Goal: Task Accomplishment & Management: Complete application form

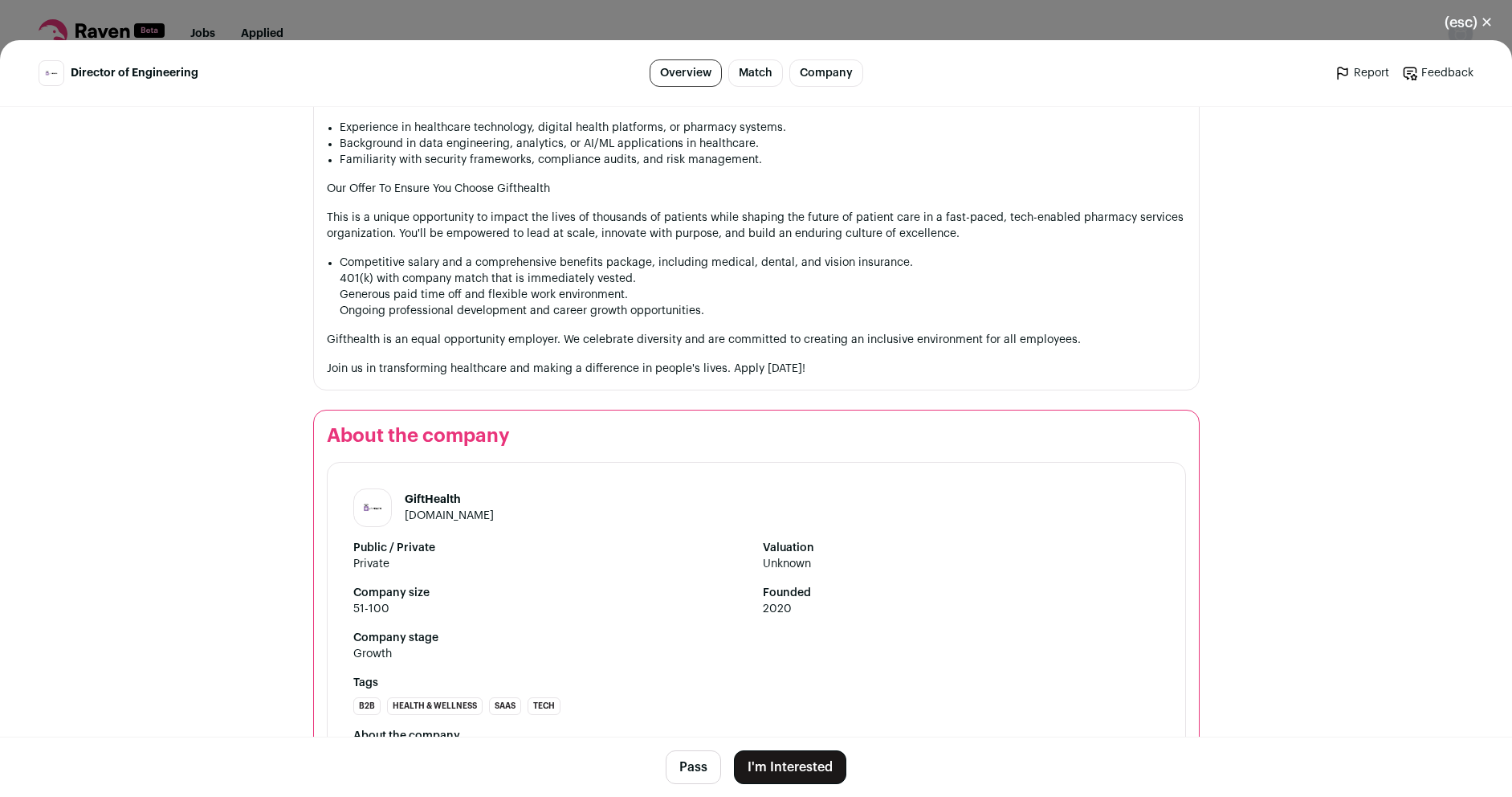
scroll to position [1543, 0]
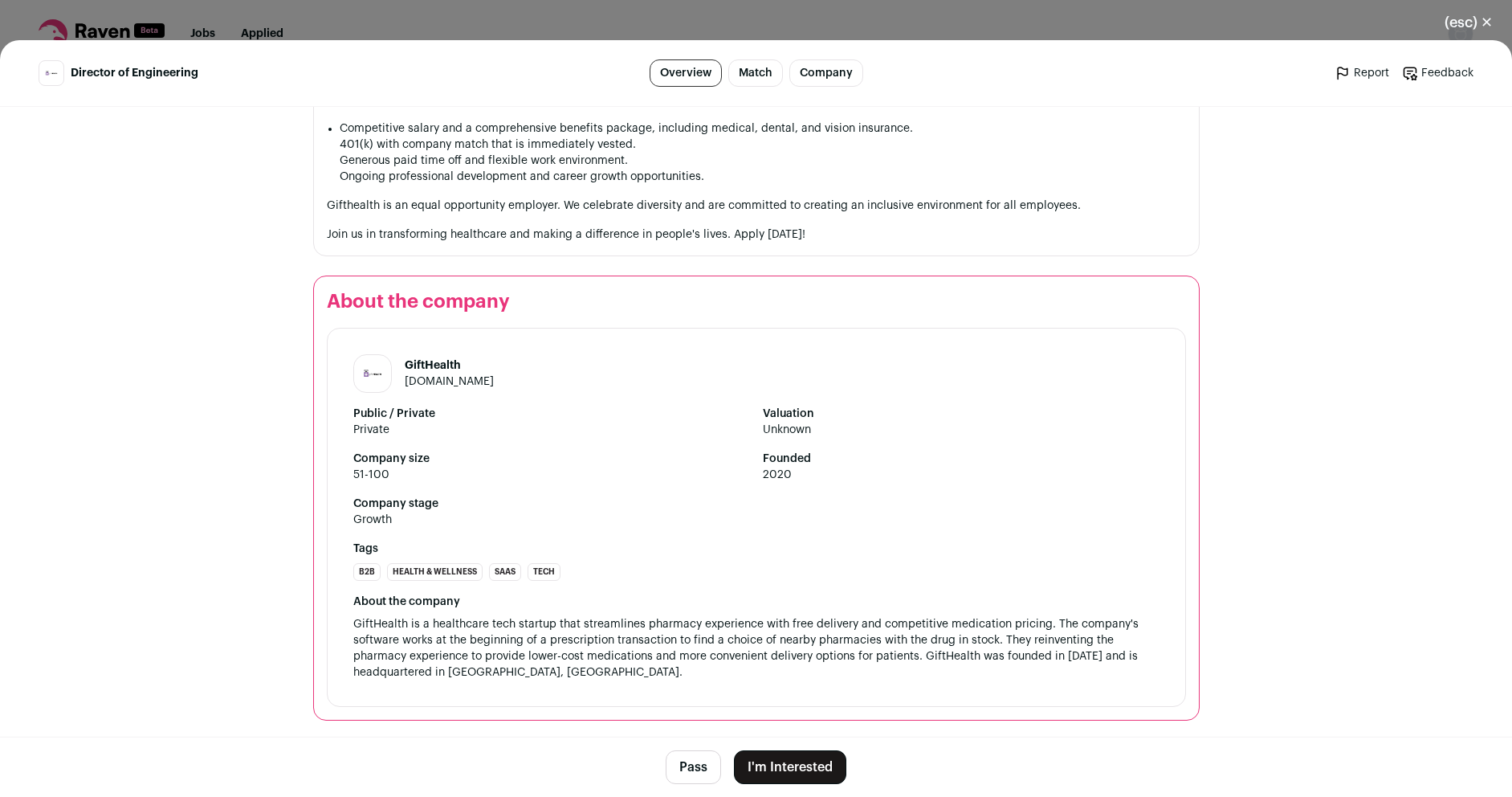
click at [790, 765] on button "I'm Interested" at bounding box center [790, 768] width 113 height 34
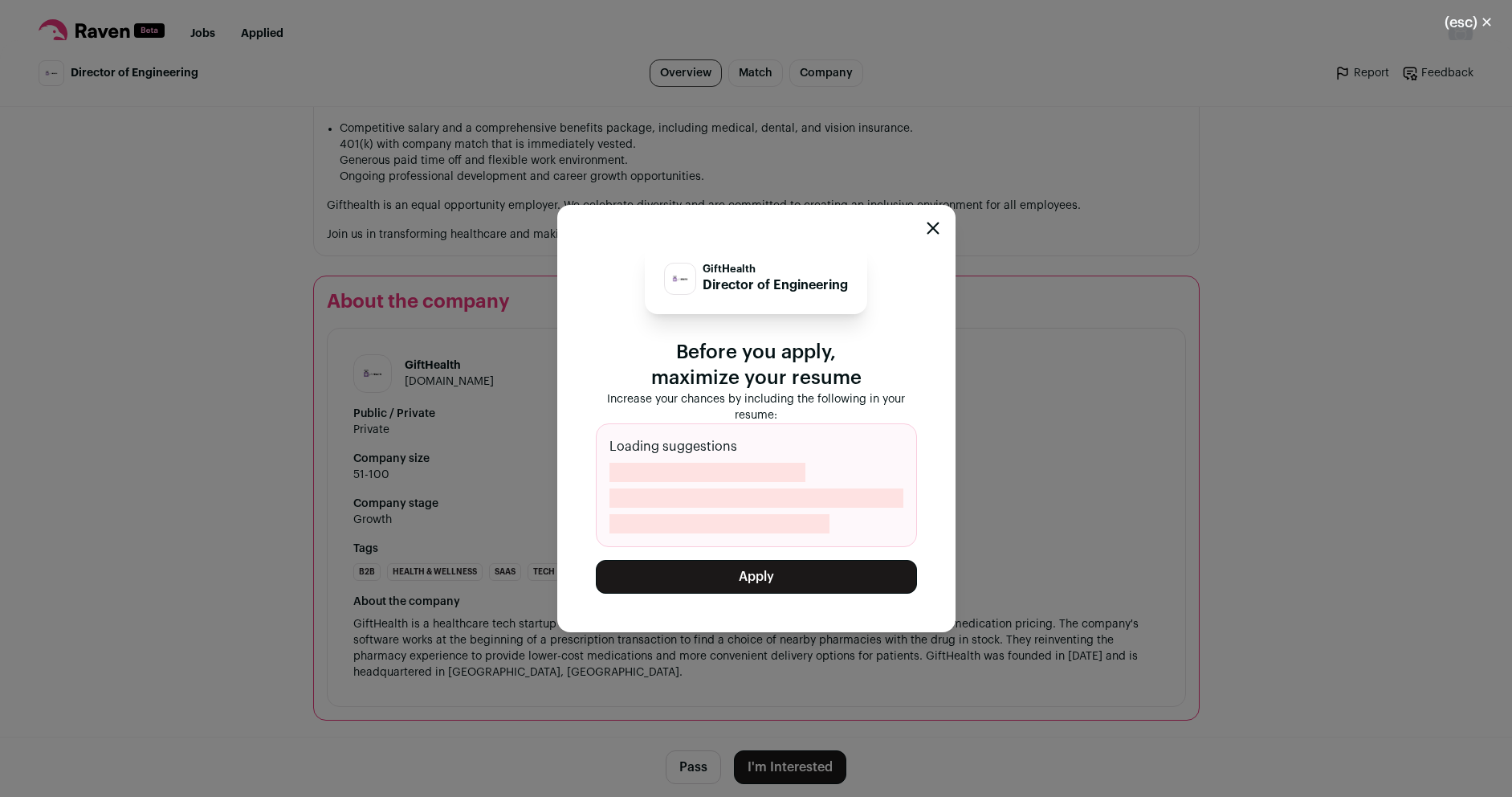
click at [788, 583] on button "Apply" at bounding box center [756, 576] width 321 height 34
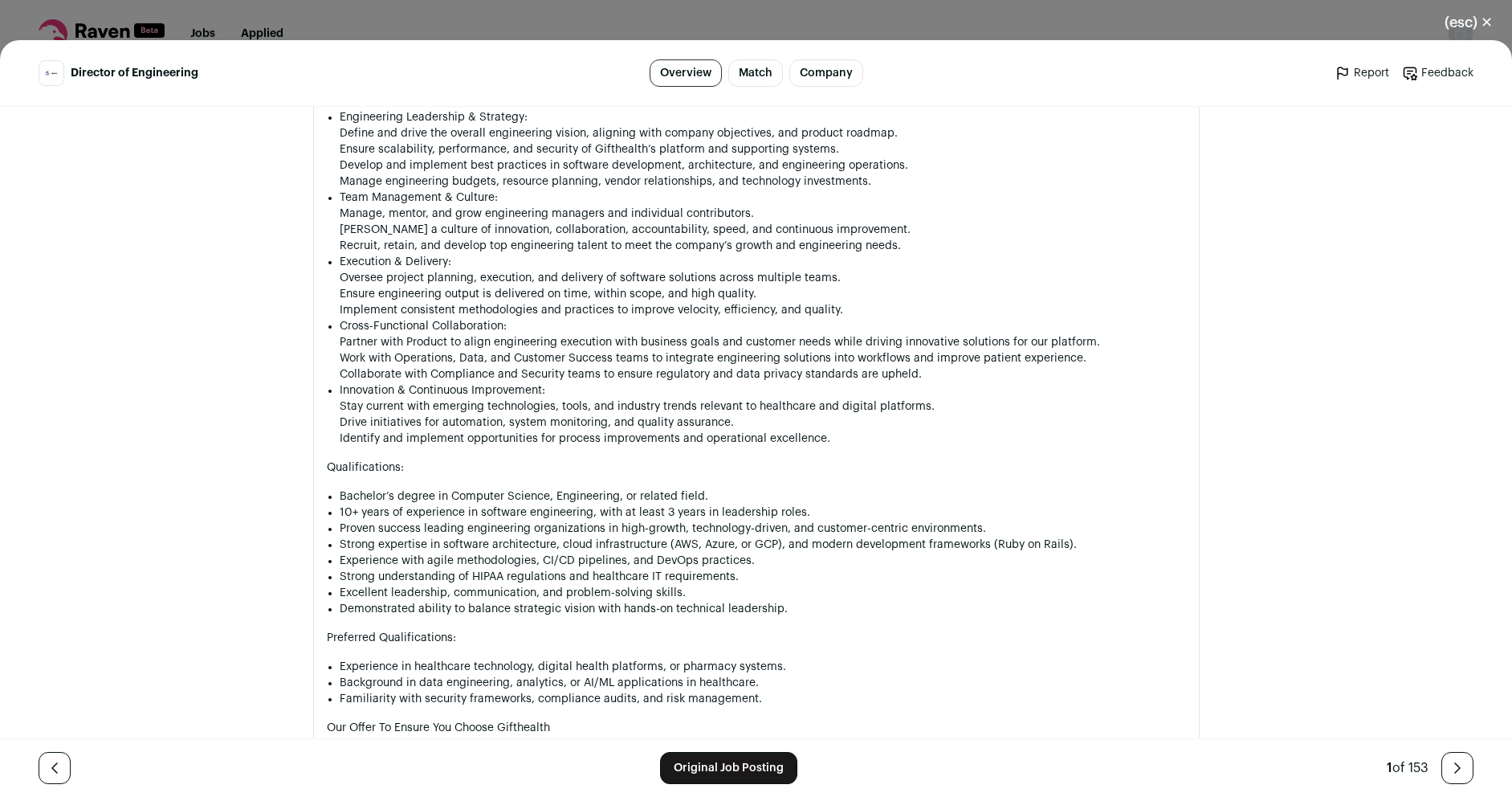
scroll to position [1255, 0]
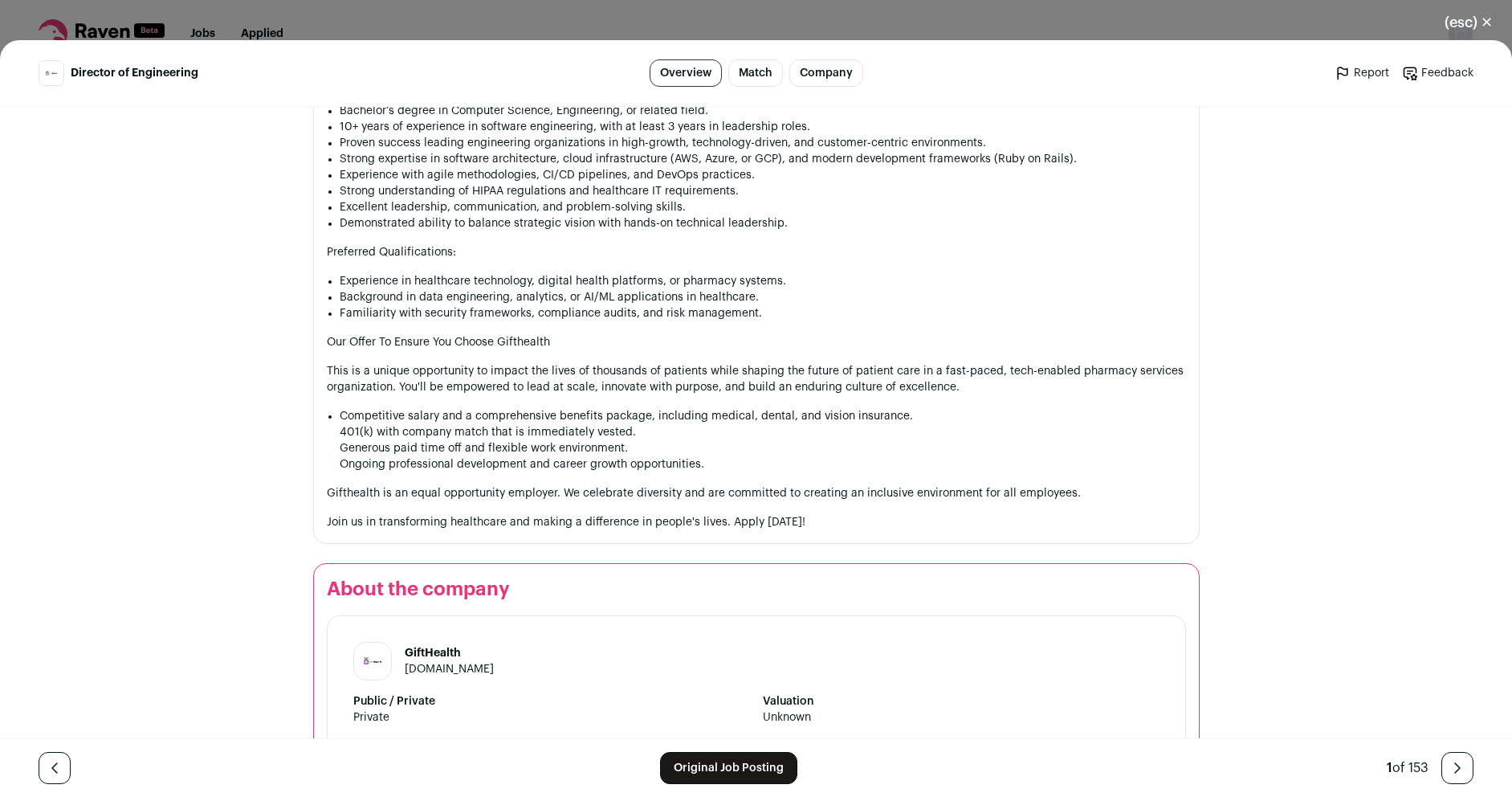
click at [453, 670] on link "gifthealth.com" at bounding box center [449, 668] width 89 height 11
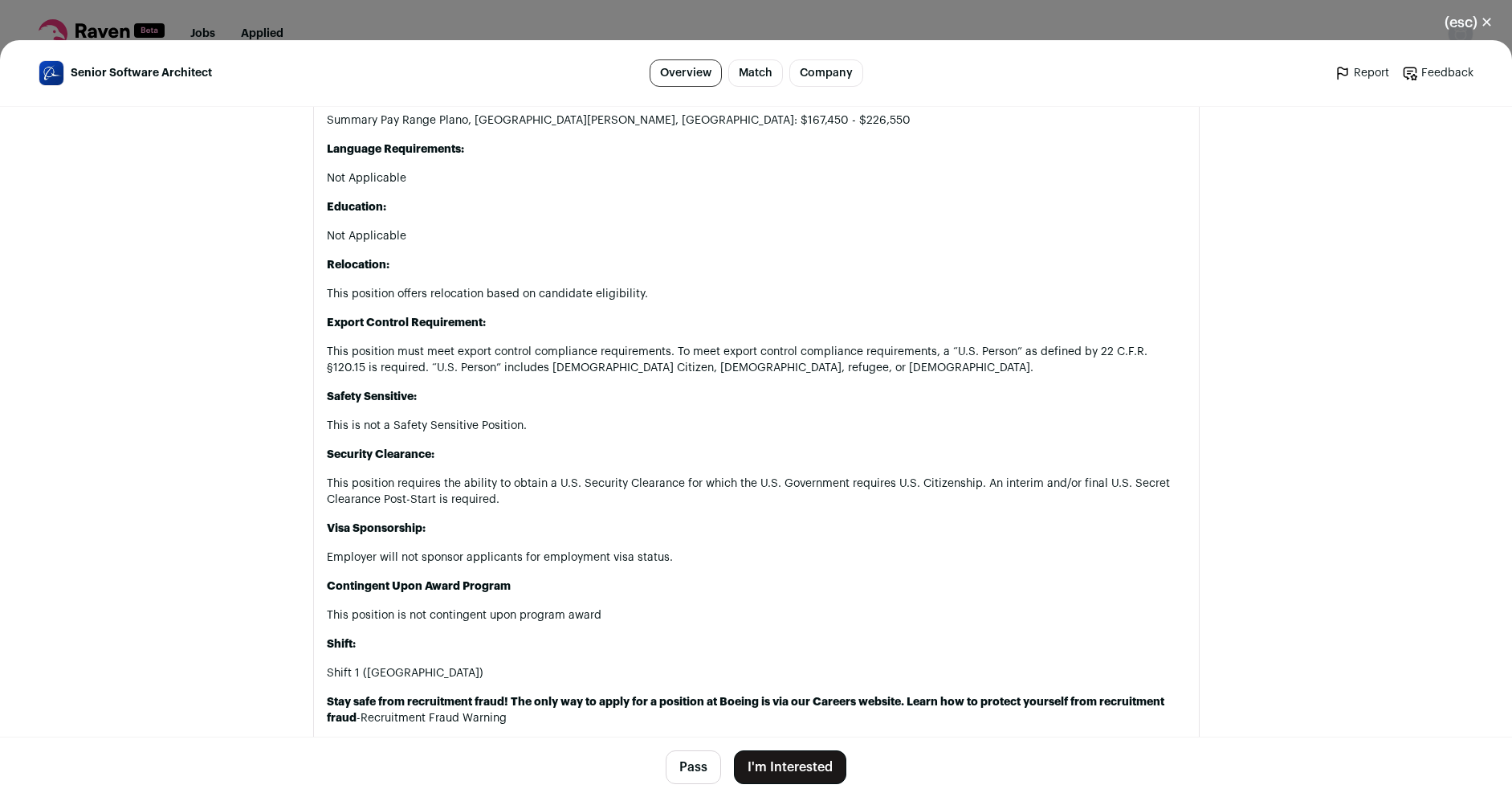
scroll to position [2217, 0]
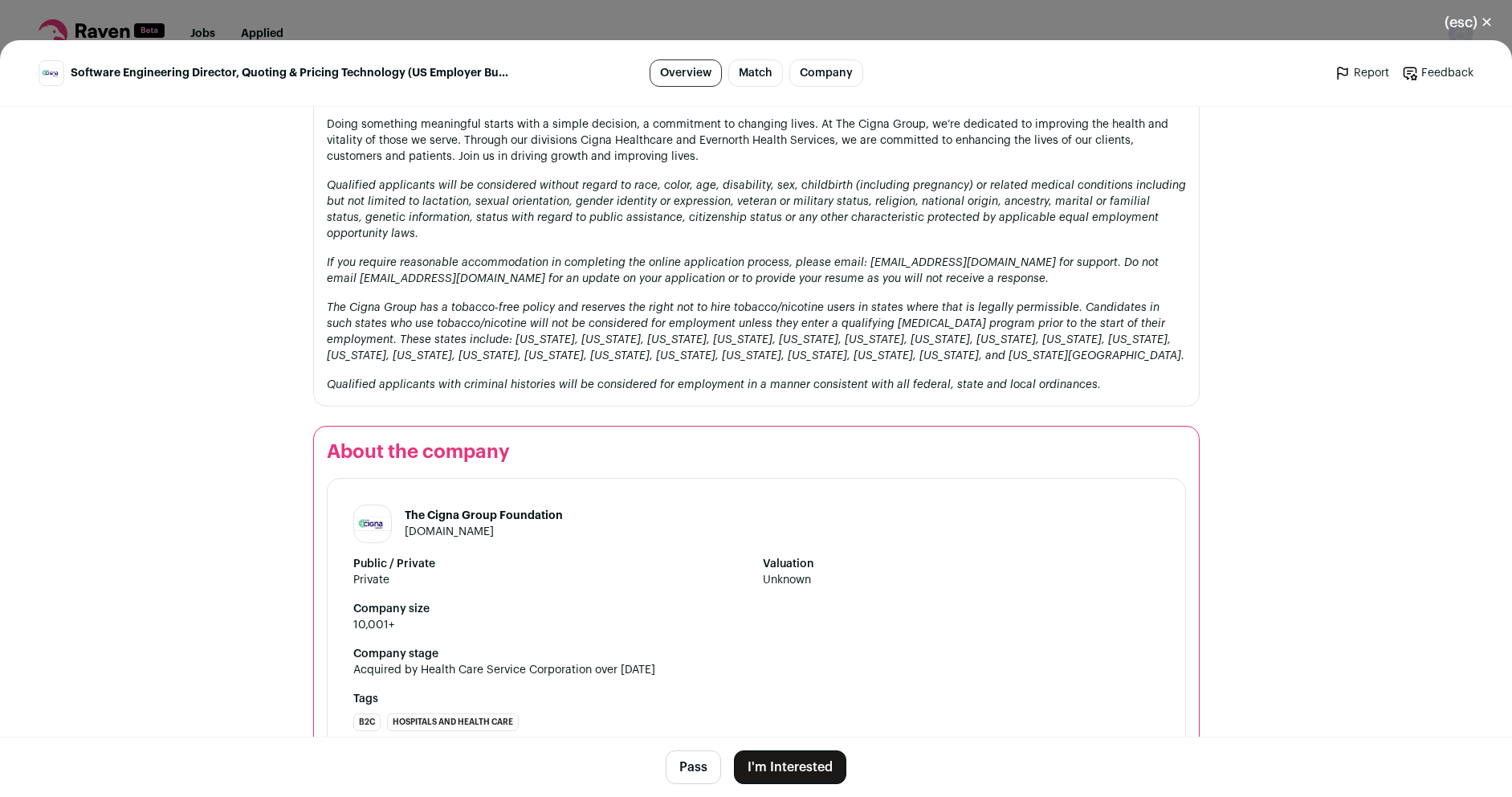
scroll to position [1727, 0]
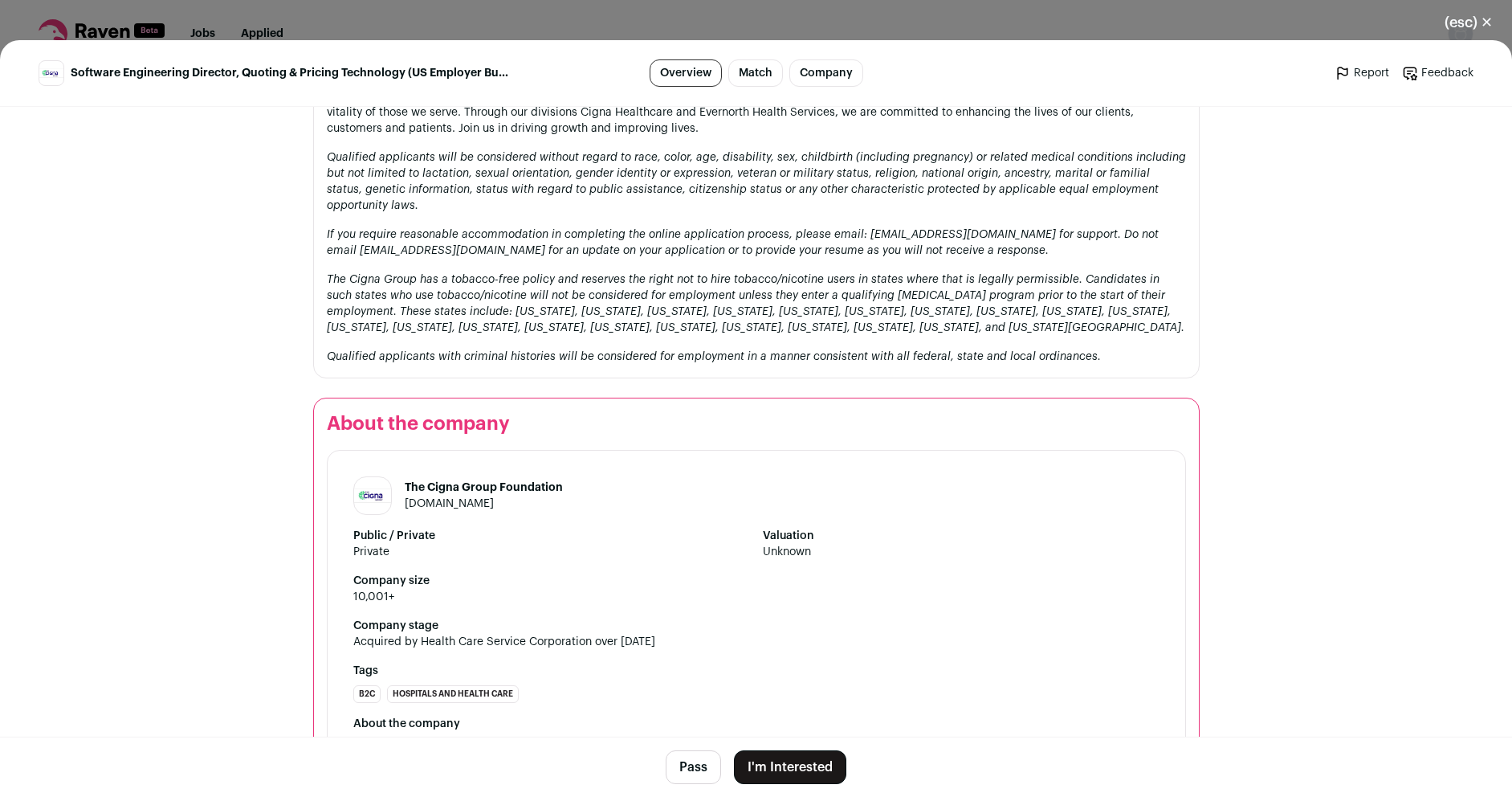
click at [783, 768] on button "I'm Interested" at bounding box center [790, 768] width 113 height 34
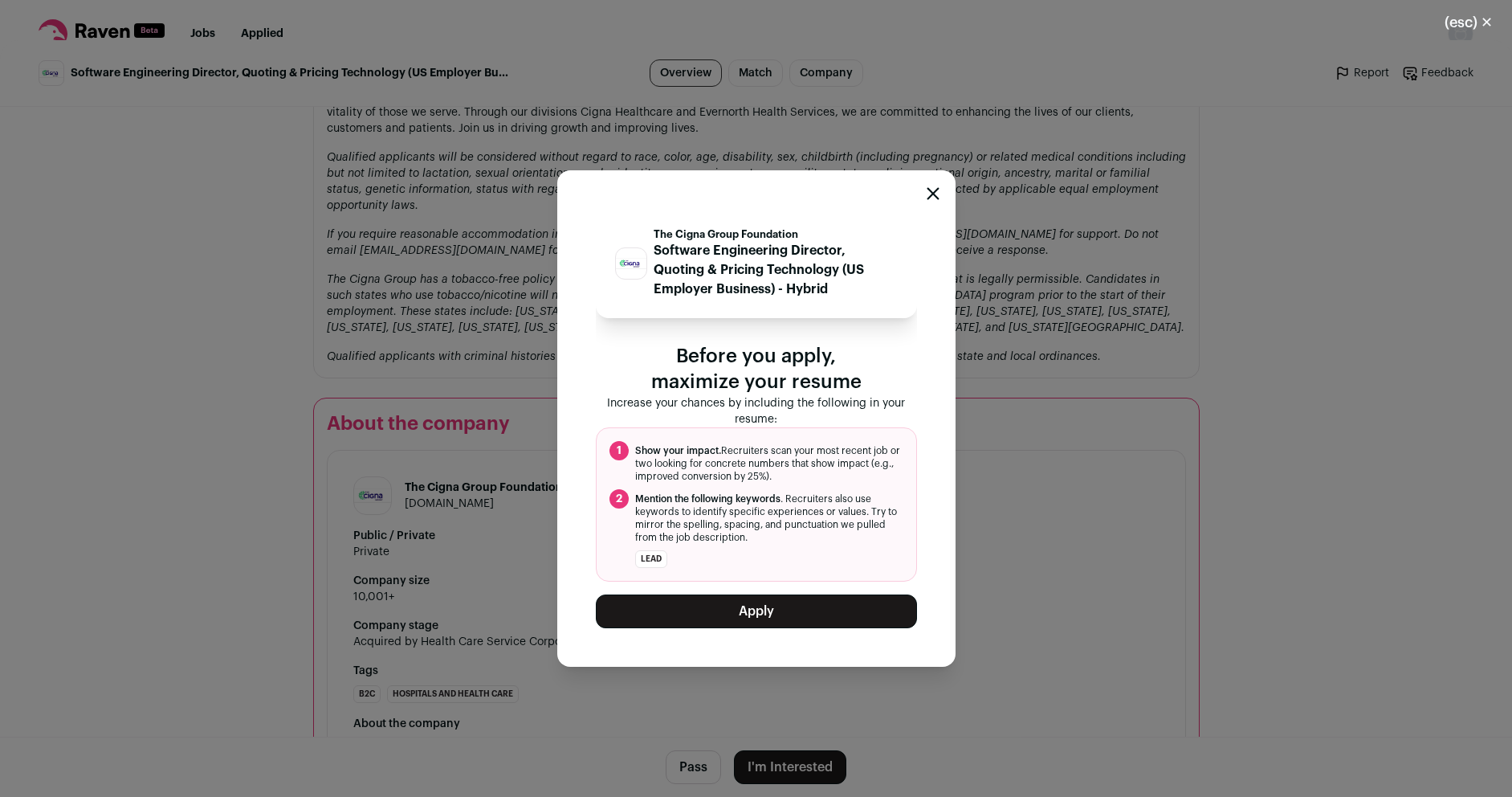
click at [745, 614] on button "Apply" at bounding box center [756, 611] width 321 height 34
